Goal: Task Accomplishment & Management: Complete application form

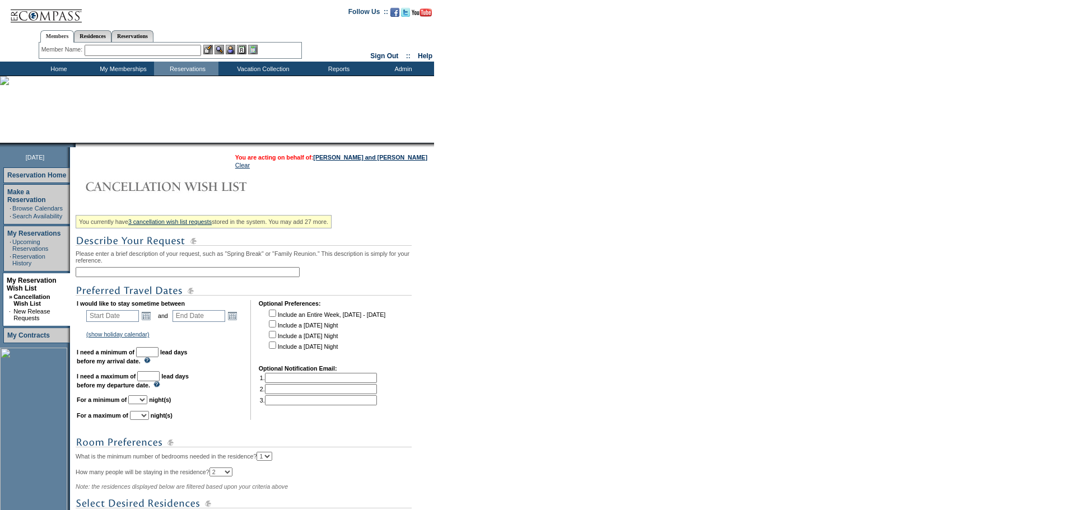
click at [120, 275] on input "text" at bounding box center [188, 272] width 224 height 10
type input "M"
type input "March"
click at [197, 269] on div "You currently have 3 cancellation wish list requests stored in the system. You …" at bounding box center [254, 403] width 356 height 385
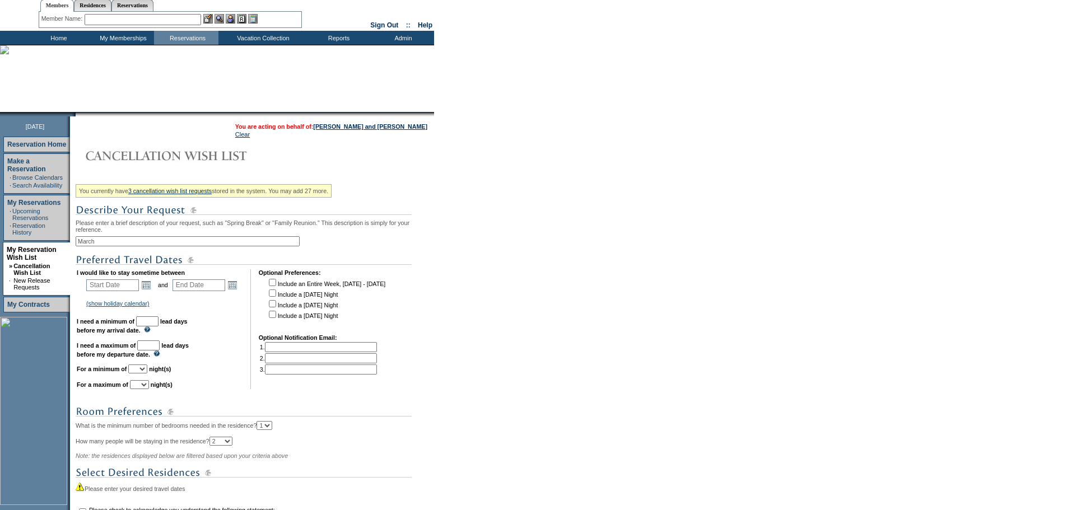
scroll to position [31, 0]
click at [152, 291] on link "Open the calendar popup." at bounding box center [146, 284] width 12 height 12
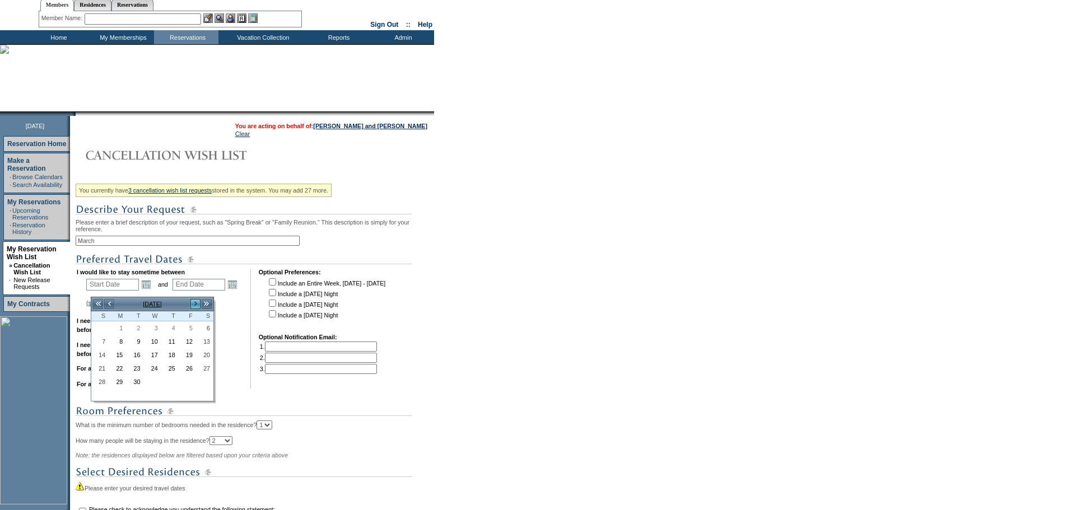
click at [196, 302] on link ">" at bounding box center [195, 304] width 11 height 11
click at [197, 307] on link ">" at bounding box center [195, 304] width 11 height 11
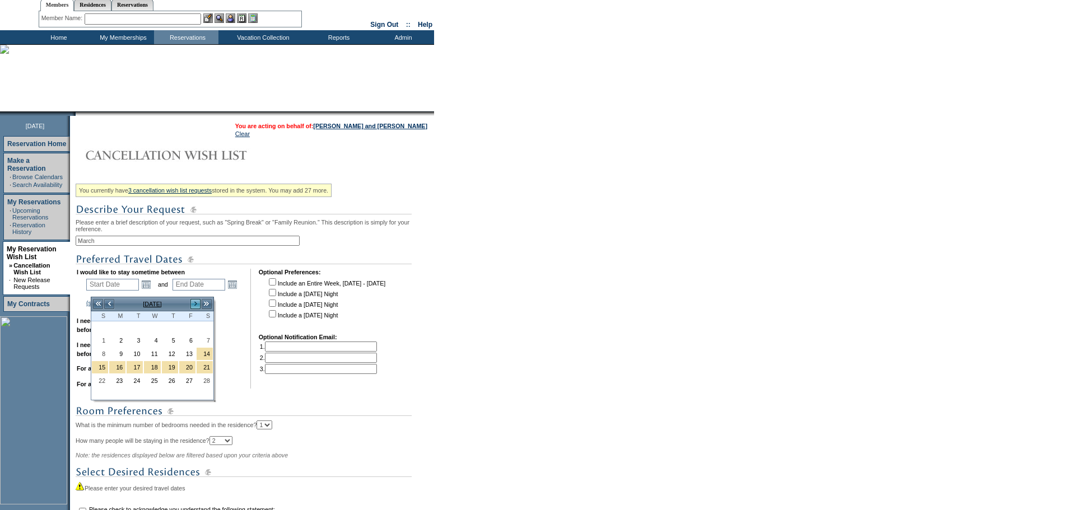
click at [197, 307] on link ">" at bounding box center [195, 304] width 11 height 11
click at [140, 340] on link "3" at bounding box center [135, 340] width 16 height 12
type input "[DATE]"
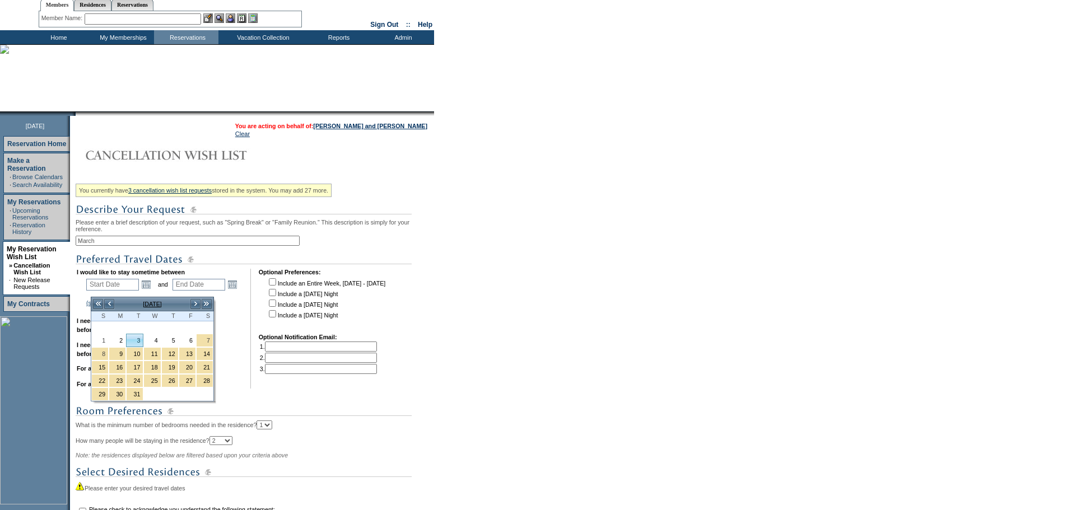
type input "[DATE]"
type input "183"
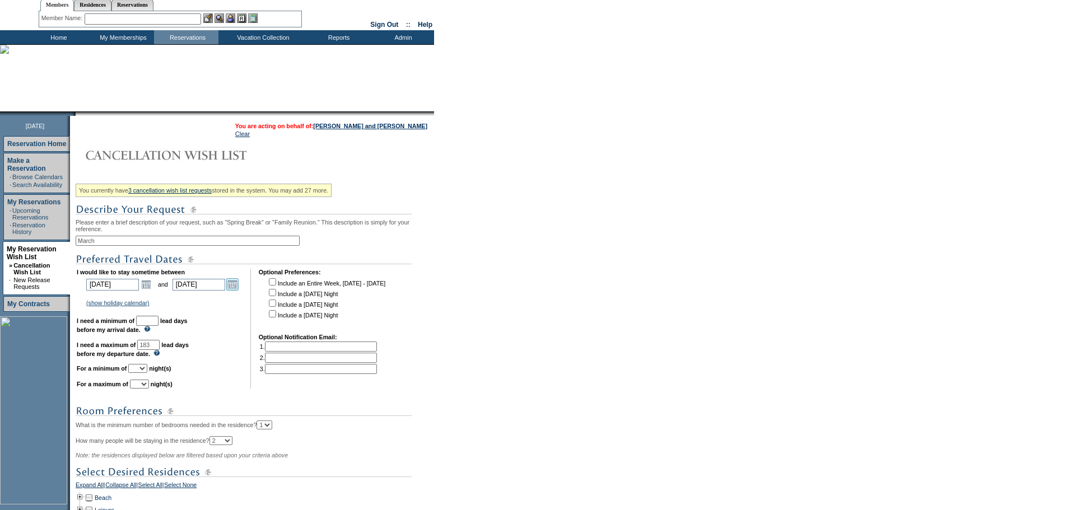
click at [239, 289] on link "Open the calendar popup." at bounding box center [232, 284] width 12 height 12
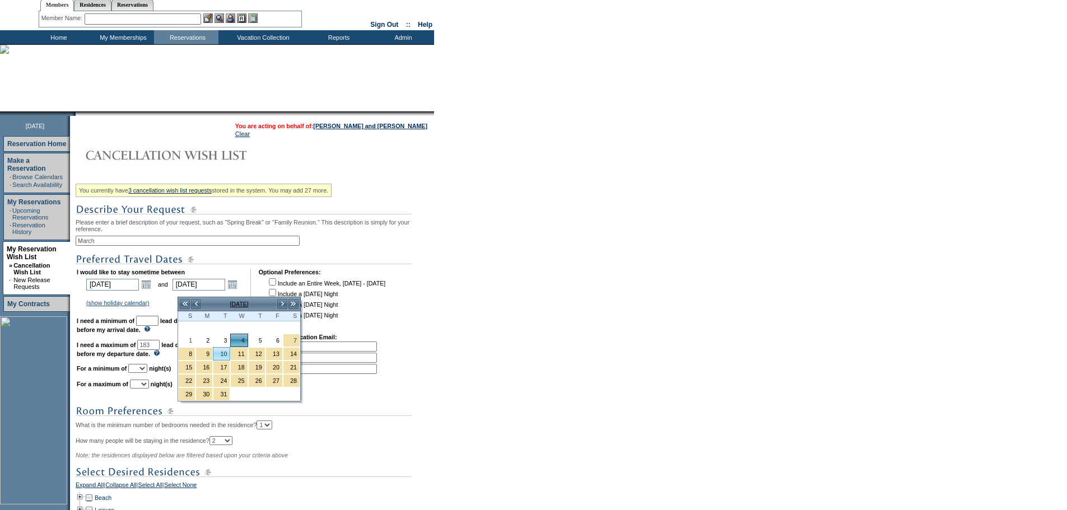
click at [226, 356] on link "10" at bounding box center [221, 354] width 16 height 12
type input "[DATE]"
type input "189"
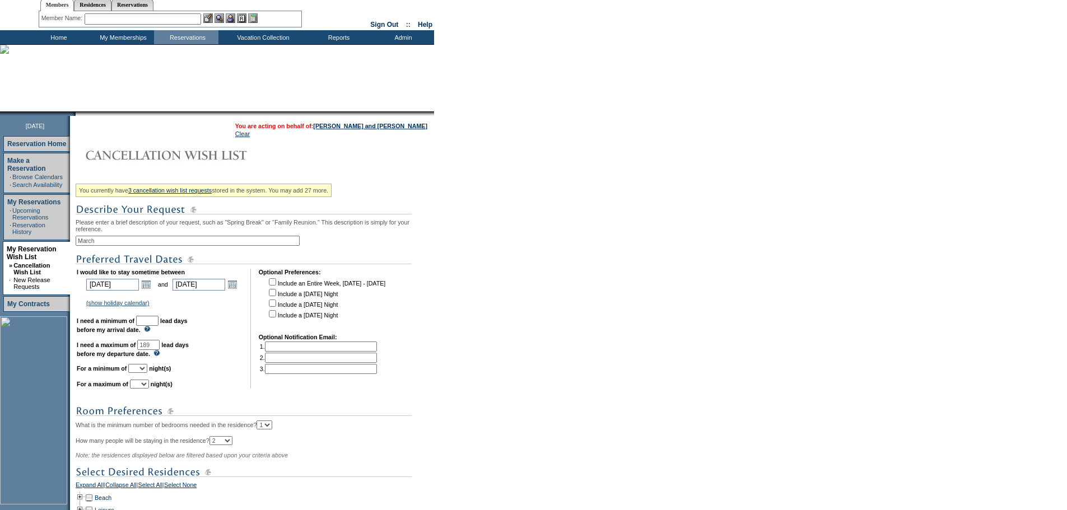
click at [159, 326] on input "text" at bounding box center [147, 321] width 22 height 10
type input "30"
click at [151, 290] on link "Open the calendar popup." at bounding box center [146, 284] width 12 height 12
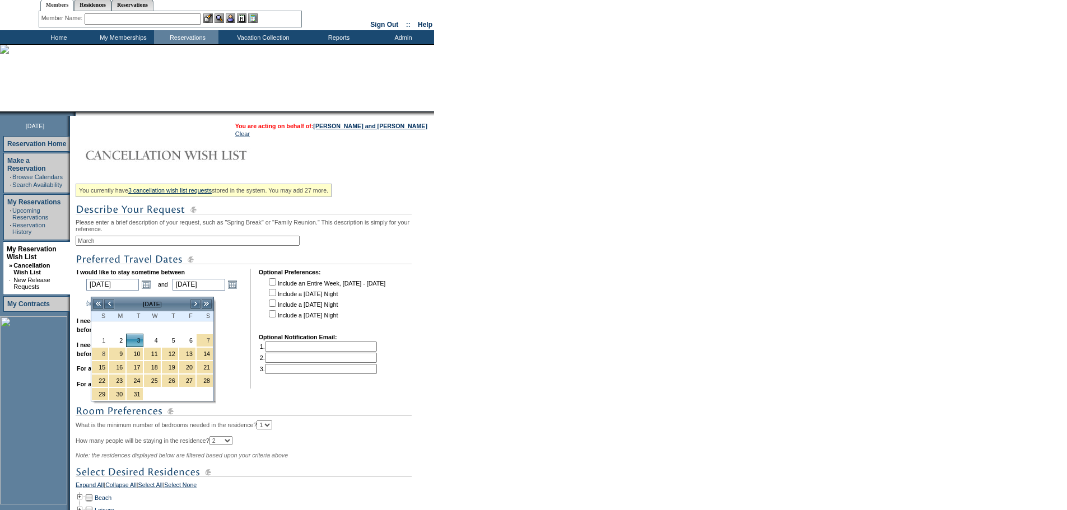
click at [276, 307] on input "checkbox" at bounding box center [272, 303] width 7 height 7
checkbox input "true"
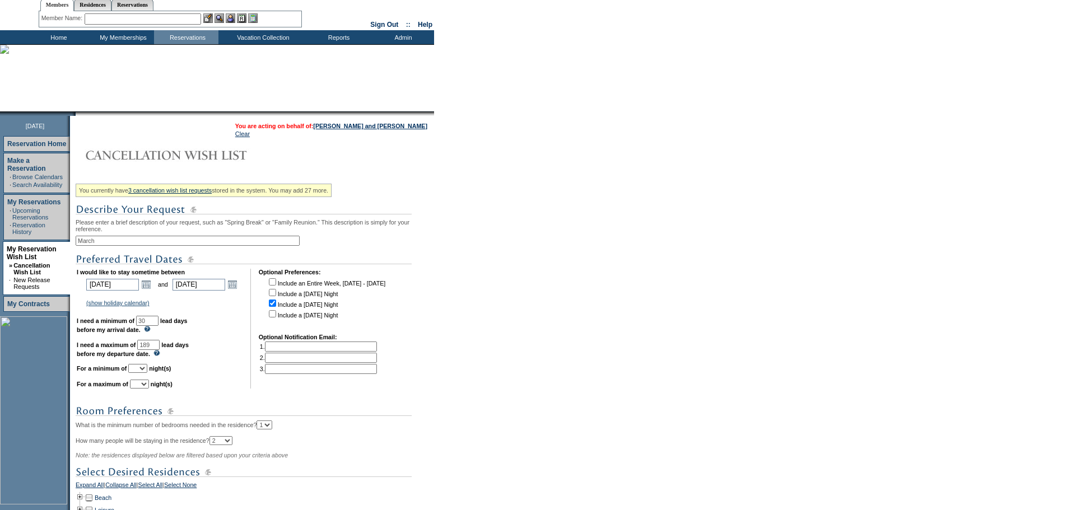
click at [276, 318] on input "checkbox" at bounding box center [272, 313] width 7 height 7
checkbox input "true"
click at [147, 291] on link "Open the calendar popup." at bounding box center [146, 284] width 12 height 12
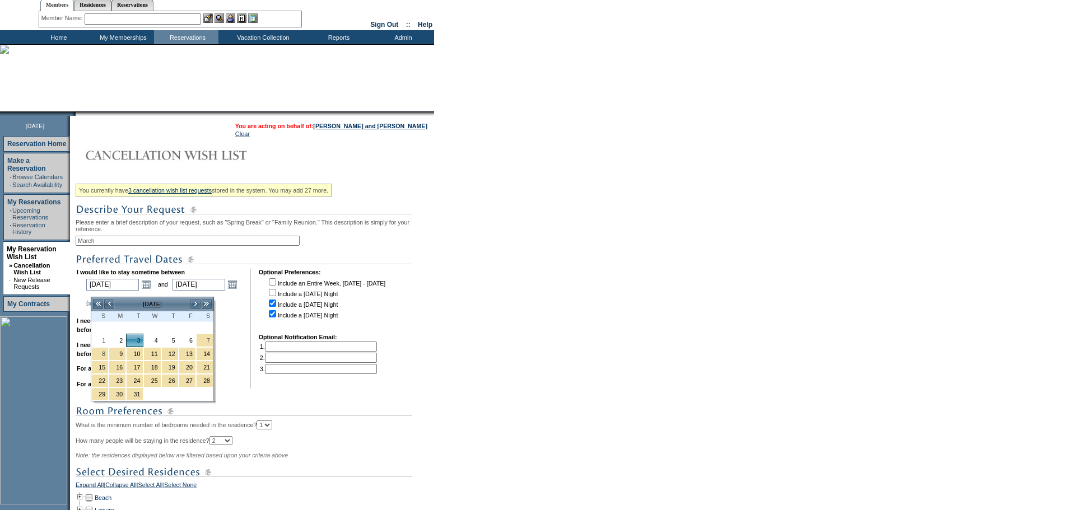
click at [276, 296] on input "checkbox" at bounding box center [272, 292] width 7 height 7
checkbox input "true"
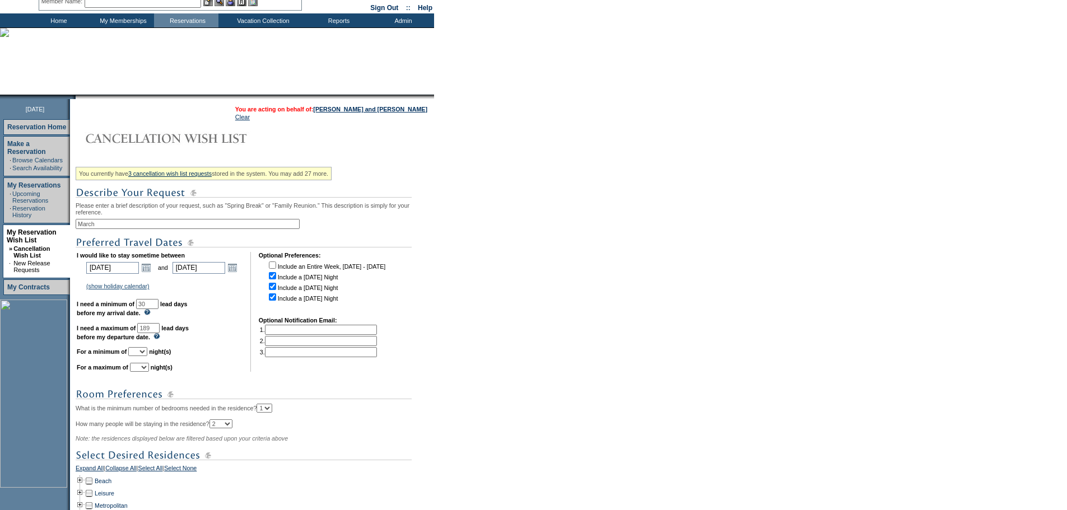
scroll to position [49, 0]
click at [147, 356] on select "1 2 3 4 5 6 7 8 9 10 11 12 13 14" at bounding box center [137, 351] width 19 height 9
select select "3"
click at [142, 356] on select "1 2 3 4 5 6 7 8 9 10 11 12 13 14" at bounding box center [137, 351] width 19 height 9
click at [149, 371] on select "1 2 3 4 5 6 7 8 9 10 11 12 13 14" at bounding box center [139, 366] width 19 height 9
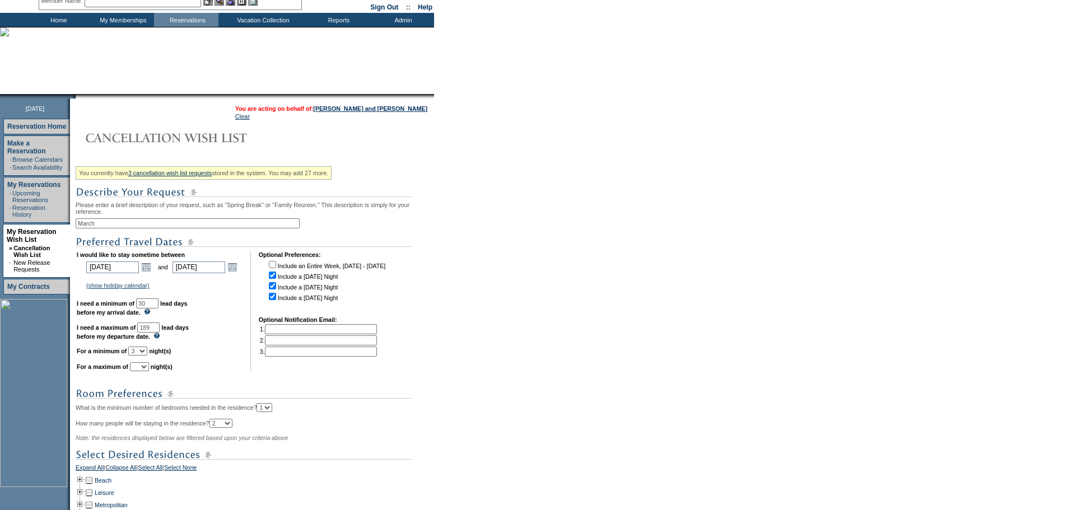
select select "7"
click at [144, 371] on select "1 2 3 4 5 6 7 8 9 10 11 12 13 14" at bounding box center [139, 366] width 19 height 9
drag, startPoint x: 182, startPoint y: 361, endPoint x: 240, endPoint y: 364, distance: 57.8
click at [240, 364] on td "I would like to stay sometime between [DATE] [DATE] Open the calendar popup. <<…" at bounding box center [160, 312] width 166 height 120
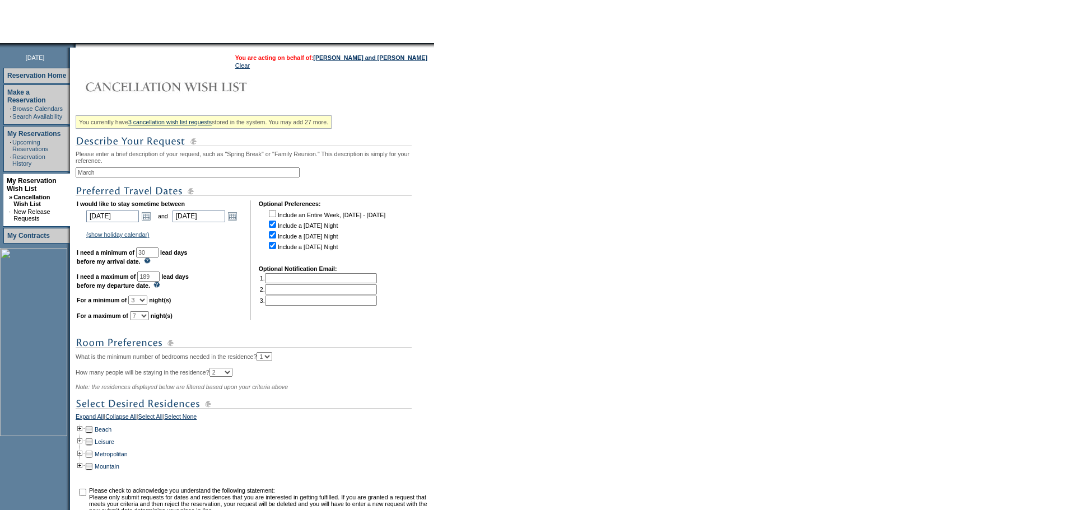
scroll to position [100, 0]
click at [160, 281] on input "189" at bounding box center [148, 276] width 22 height 10
click at [230, 313] on td "I would like to stay sometime between [DATE] [DATE] Open the calendar popup. <<…" at bounding box center [160, 260] width 166 height 120
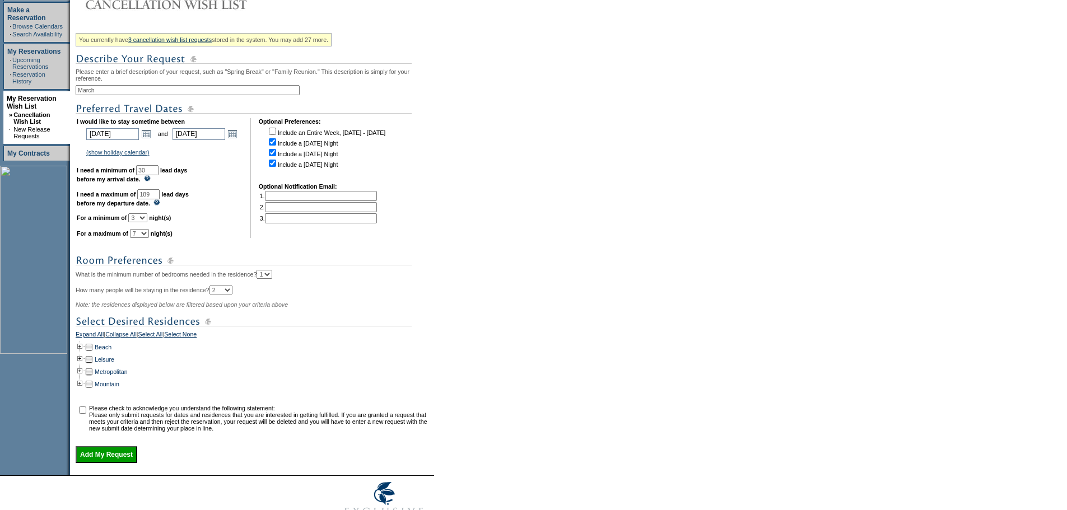
scroll to position [183, 0]
click at [85, 353] on td at bounding box center [80, 347] width 9 height 12
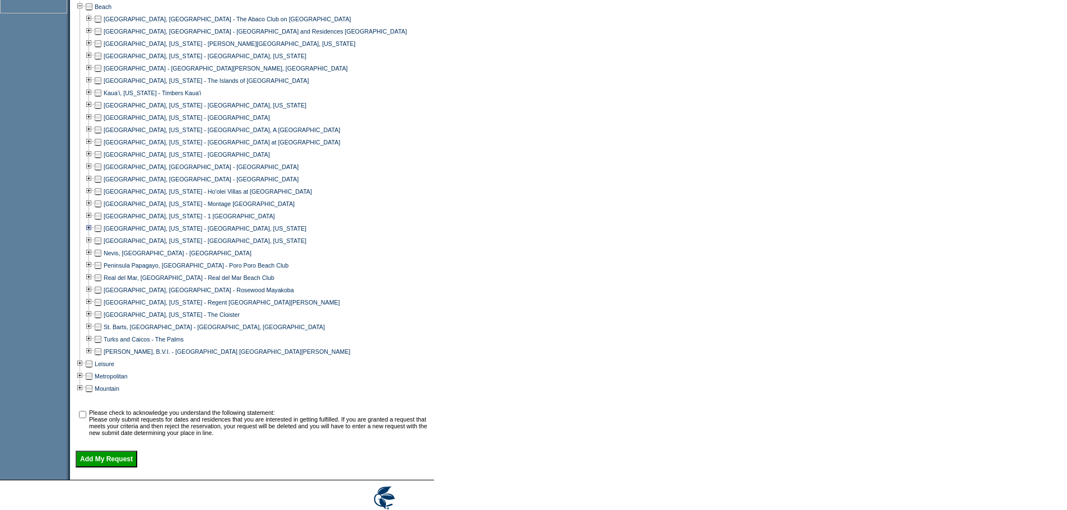
scroll to position [540, 0]
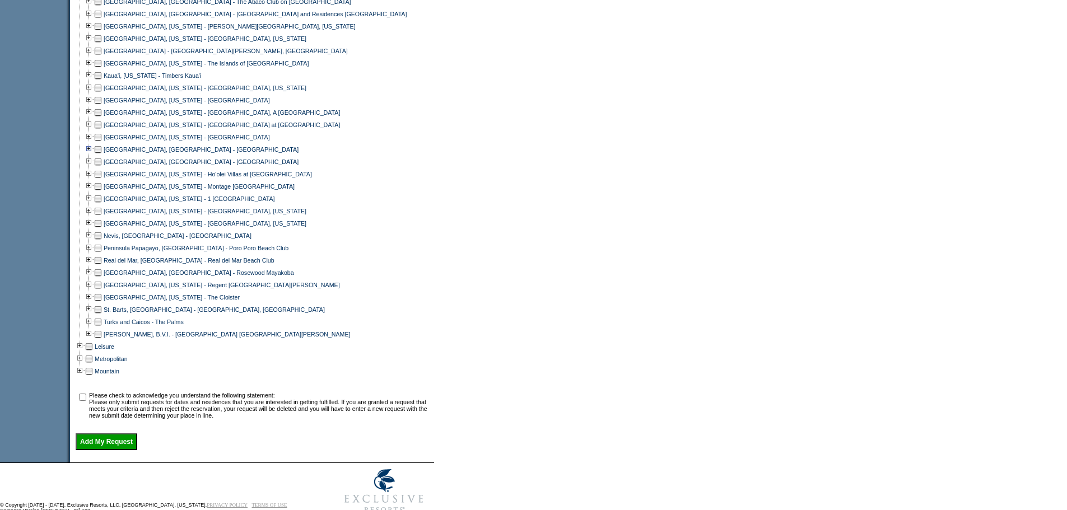
click at [94, 156] on td at bounding box center [89, 149] width 9 height 12
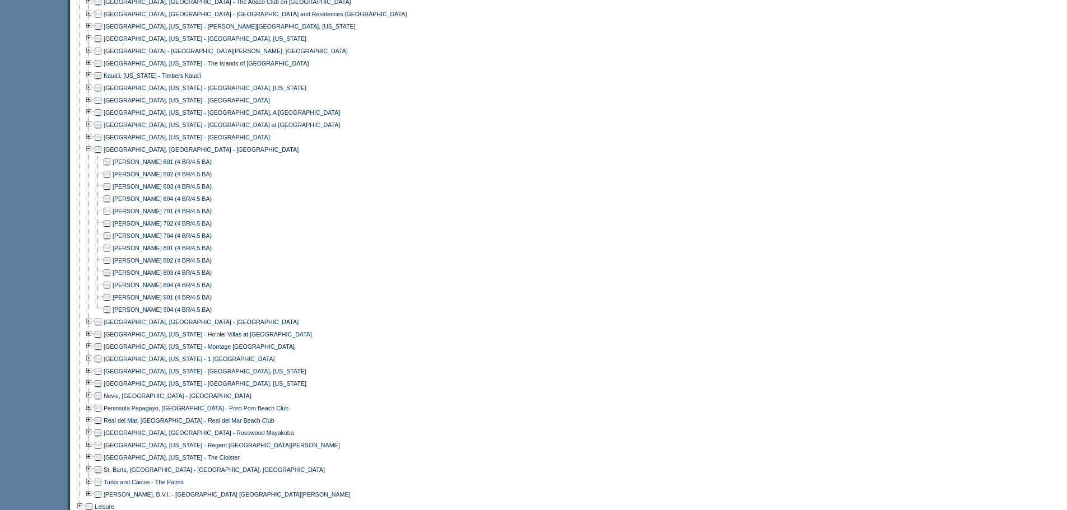
click at [102, 156] on td at bounding box center [98, 149] width 9 height 12
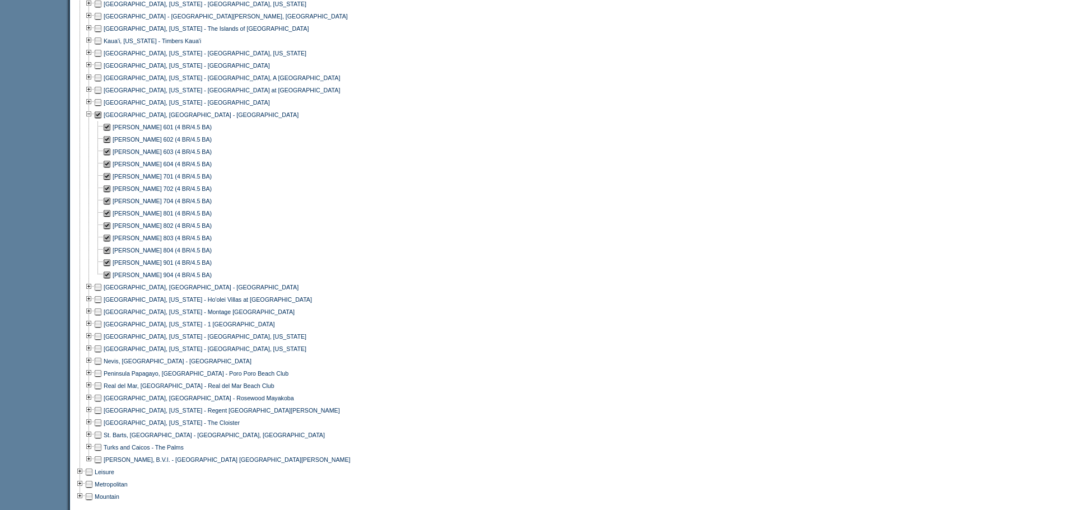
scroll to position [575, 0]
click at [90, 293] on td at bounding box center [89, 287] width 9 height 12
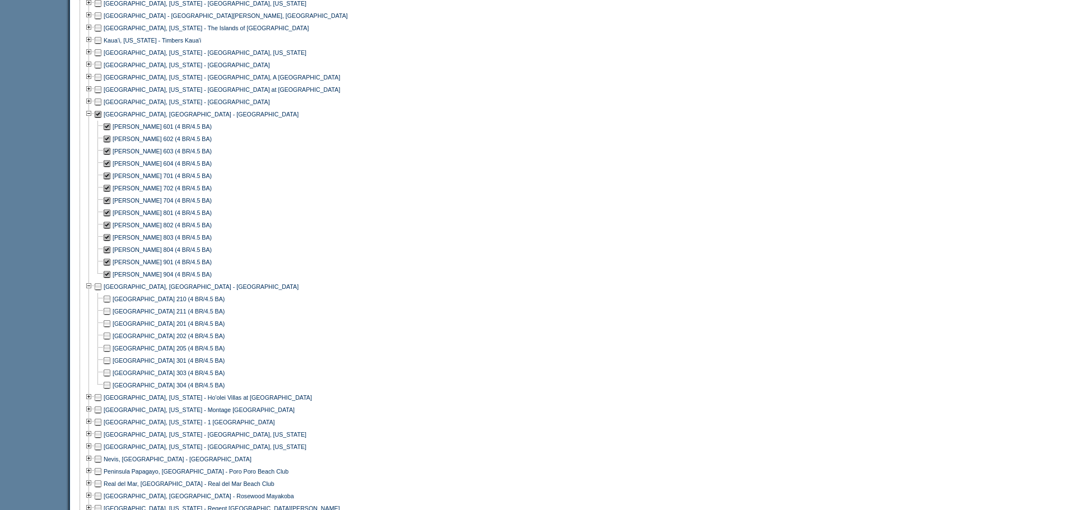
click at [300, 244] on div "[PERSON_NAME] 803 (4 BR/4.5 BA)" at bounding box center [254, 237] width 356 height 12
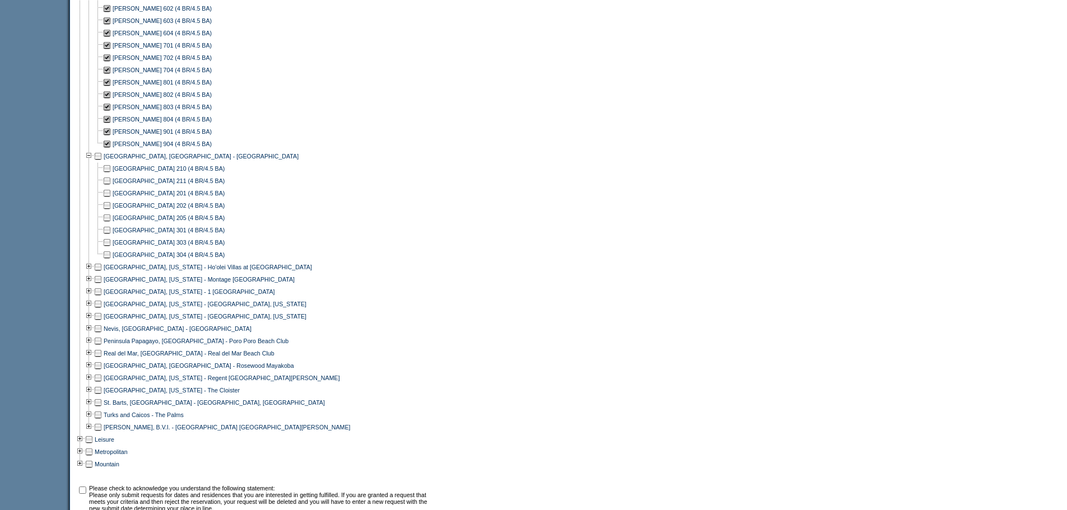
scroll to position [846, 0]
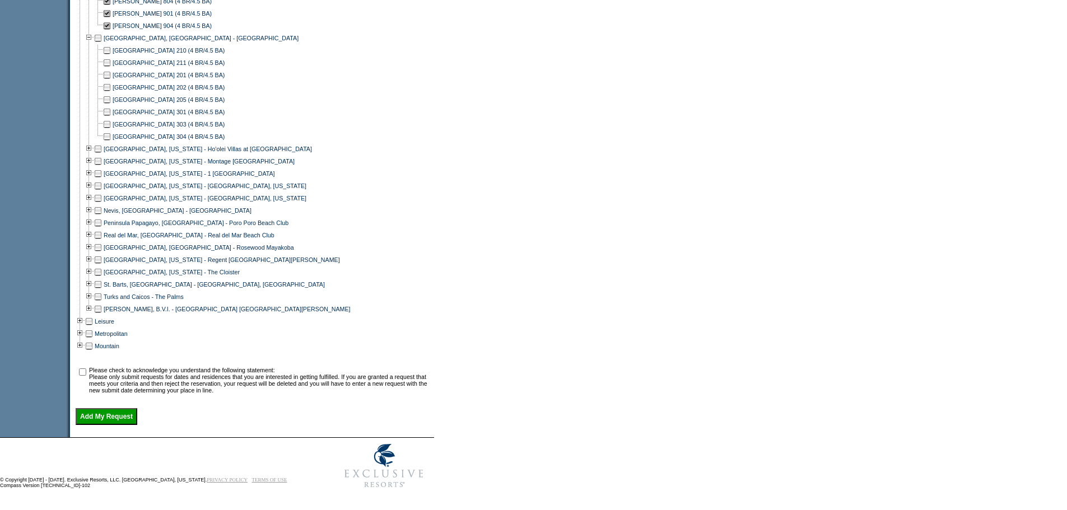
click at [84, 370] on input "checkbox" at bounding box center [82, 372] width 7 height 7
checkbox input "true"
click at [124, 413] on input "Add My Request" at bounding box center [107, 416] width 62 height 17
